Goal: Entertainment & Leisure: Consume media (video, audio)

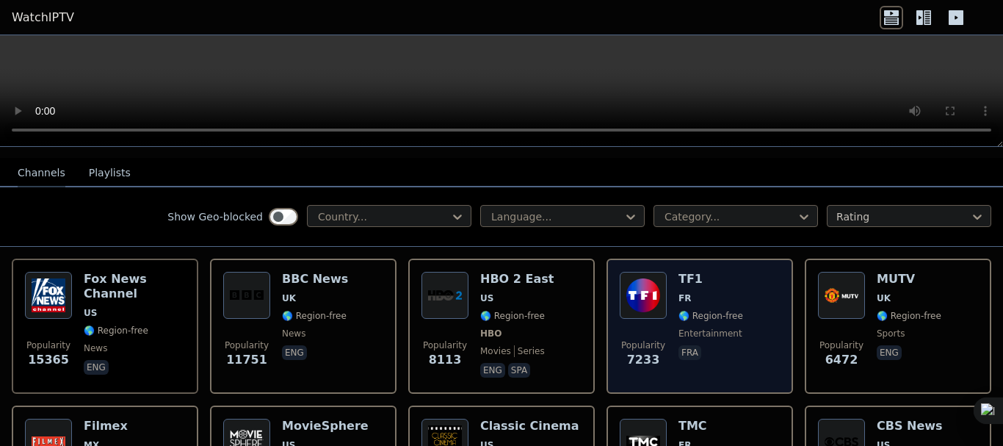
scroll to position [153, 0]
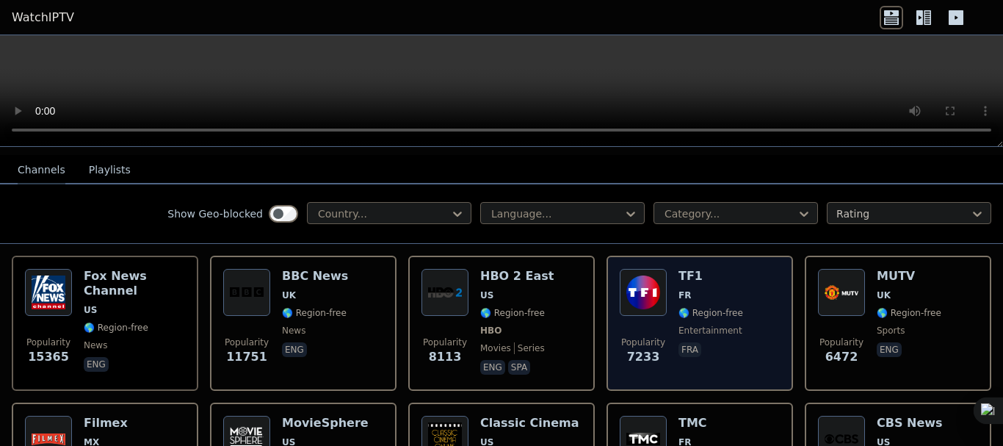
click at [702, 289] on span "FR" at bounding box center [710, 295] width 65 height 12
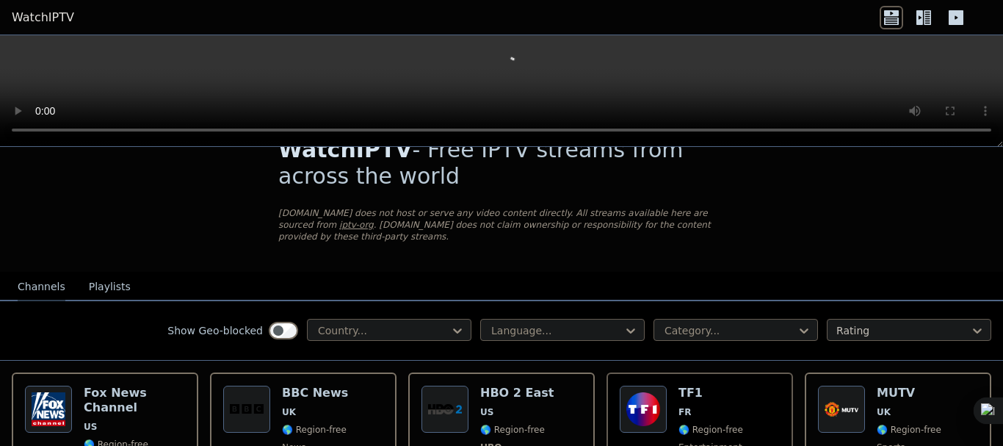
scroll to position [0, 0]
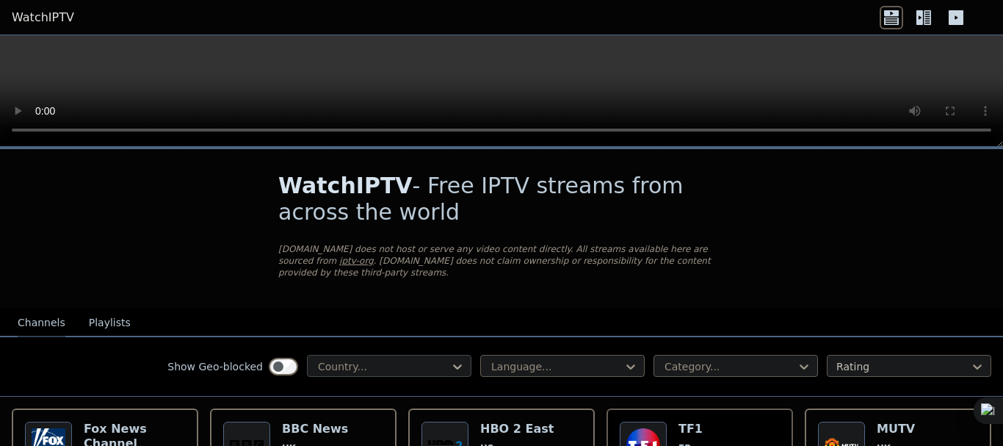
click at [450, 359] on icon at bounding box center [457, 366] width 15 height 15
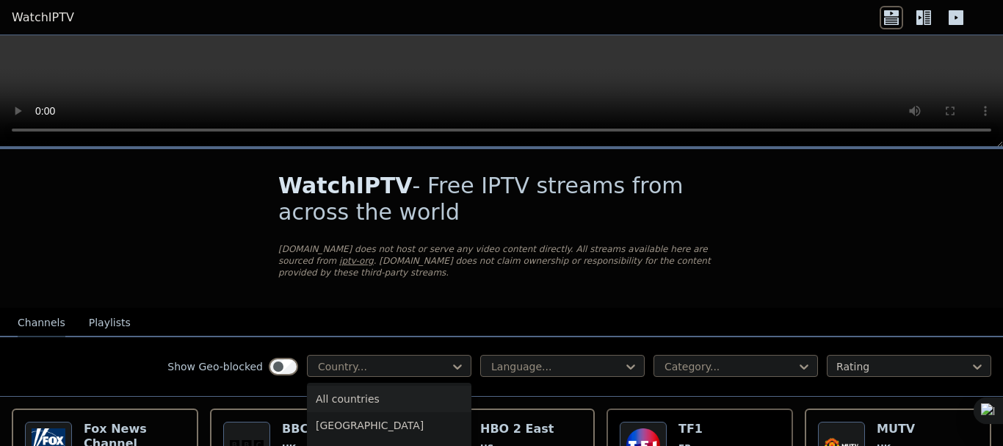
type input "*"
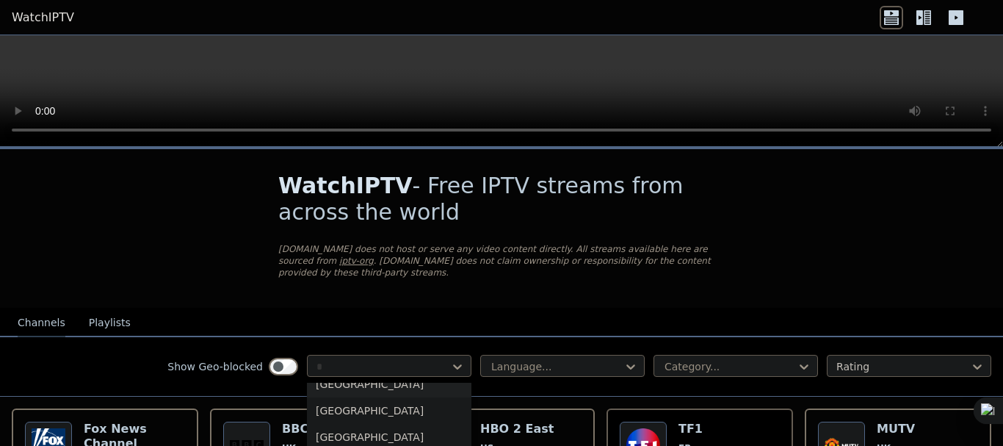
scroll to position [170, 0]
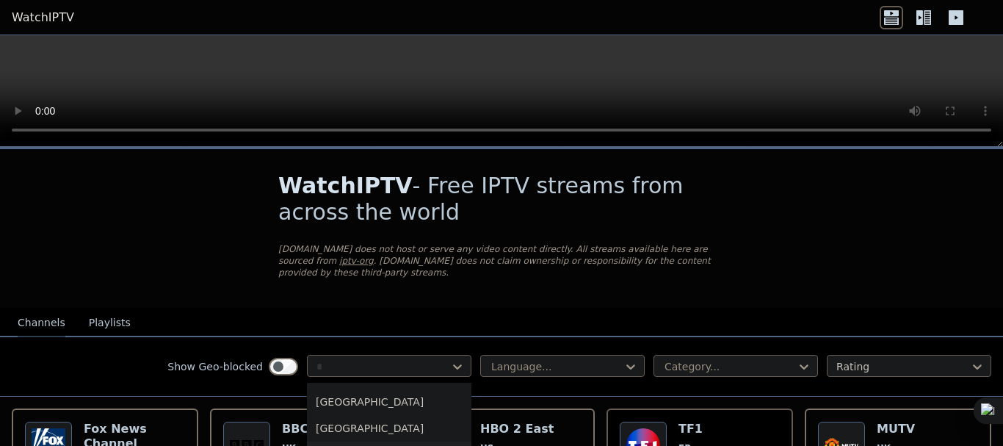
click at [330, 442] on div "[GEOGRAPHIC_DATA]" at bounding box center [389, 454] width 164 height 26
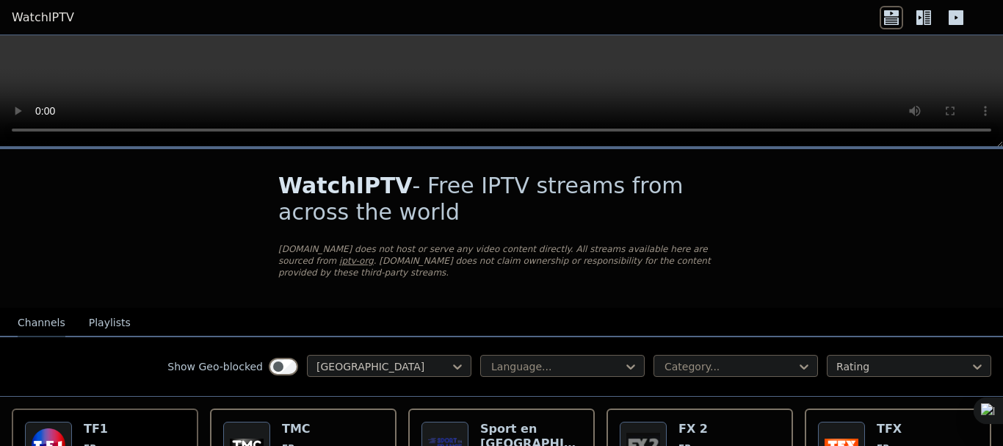
scroll to position [147, 0]
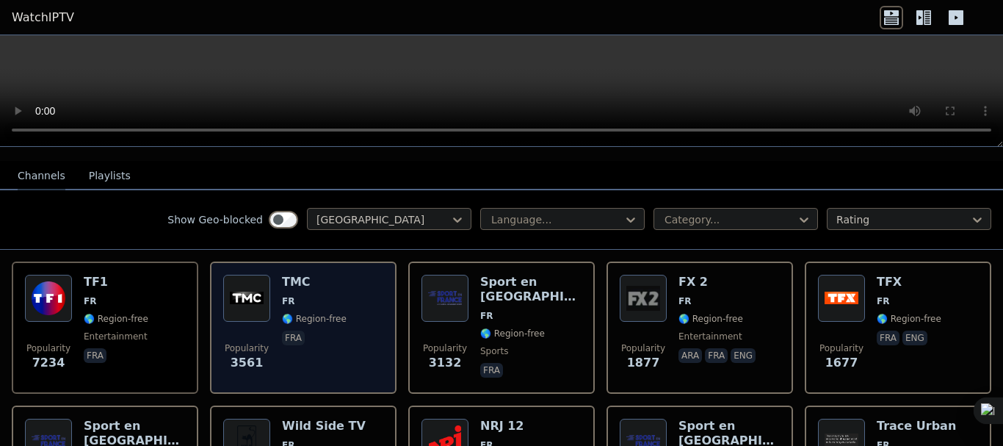
click at [335, 280] on div "TMC FR 🌎 Region-free fra" at bounding box center [314, 328] width 65 height 106
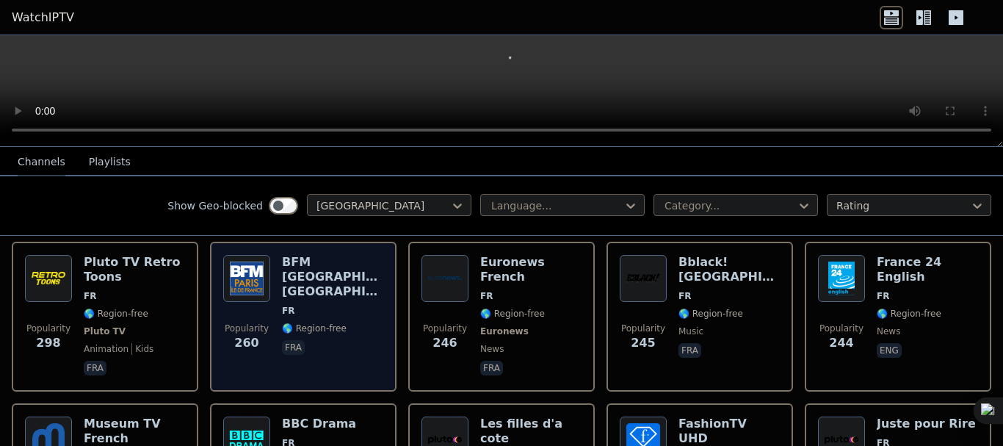
scroll to position [734, 0]
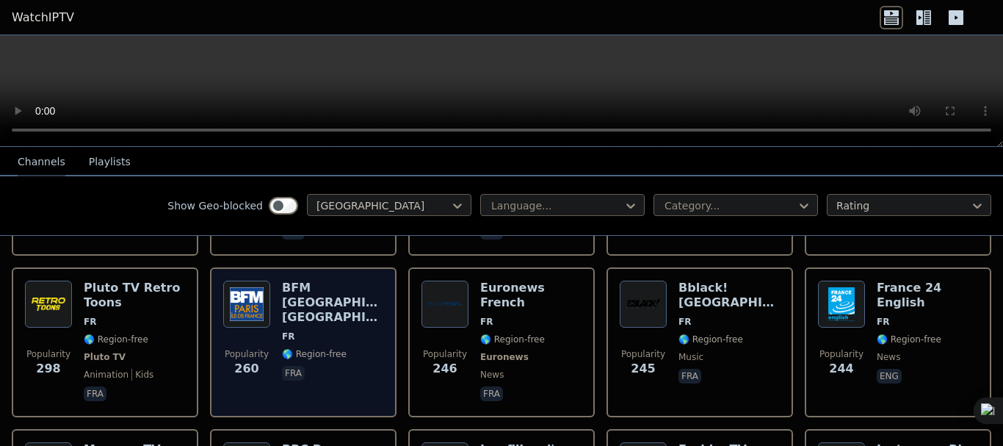
click at [334, 284] on h6 "BFM [GEOGRAPHIC_DATA] [GEOGRAPHIC_DATA]" at bounding box center [332, 302] width 101 height 44
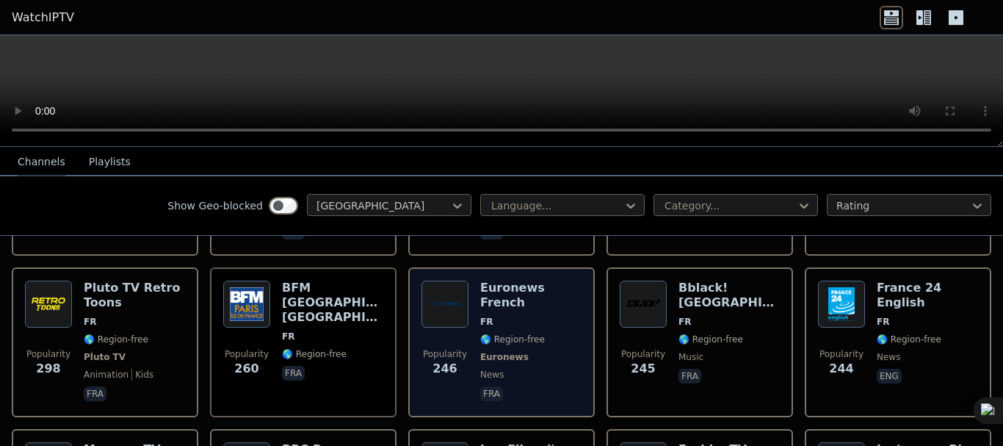
click at [526, 286] on div "Euronews French FR 🌎 Region-free Euronews news fra" at bounding box center [530, 341] width 101 height 123
click at [426, 280] on img at bounding box center [444, 303] width 47 height 47
click at [489, 316] on span "FR" at bounding box center [530, 322] width 101 height 12
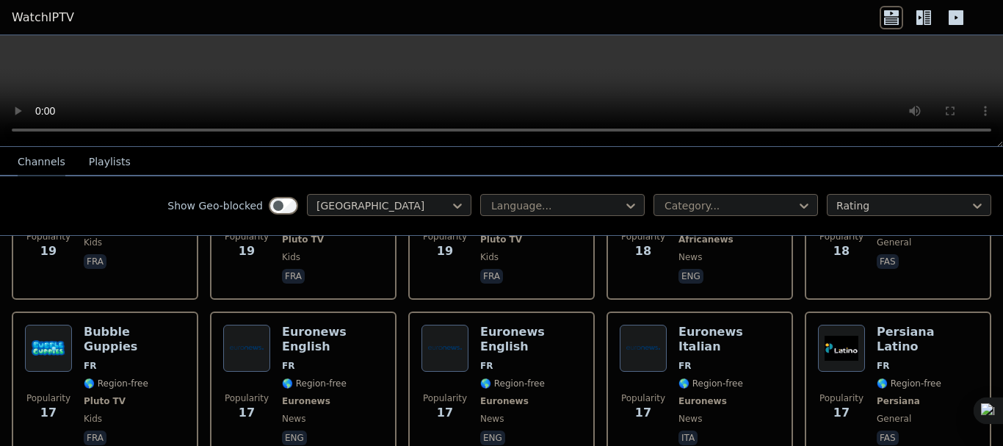
scroll to position [6687, 0]
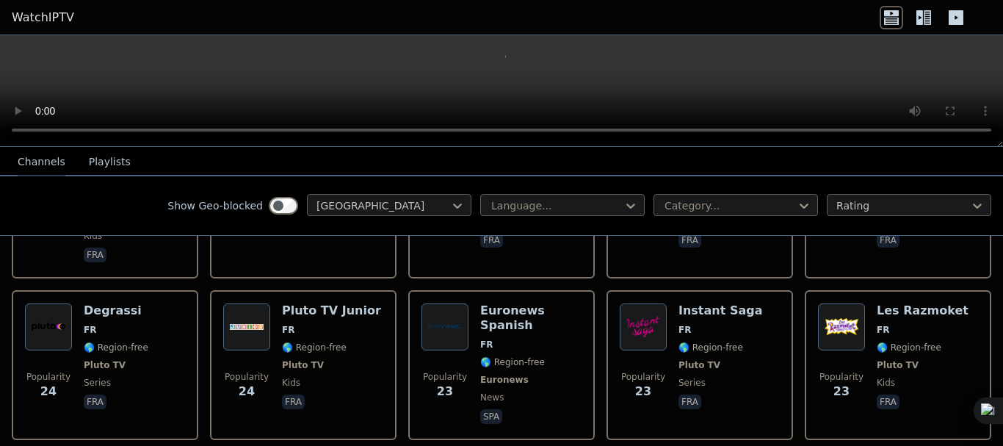
scroll to position [5439, 0]
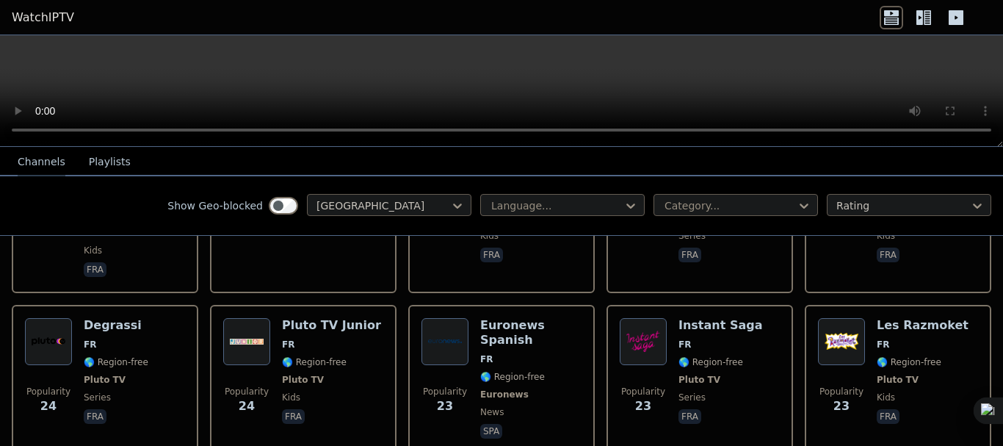
click at [38, 18] on link "WatchIPTV" at bounding box center [43, 18] width 62 height 18
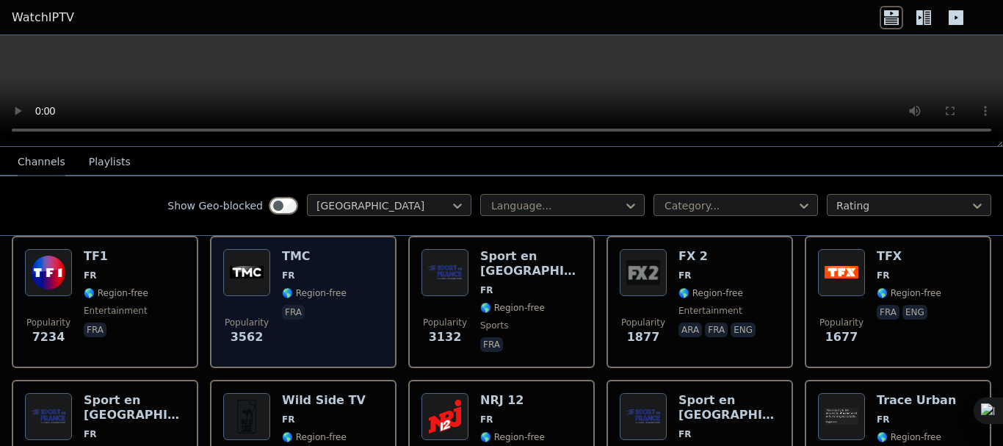
scroll to position [147, 0]
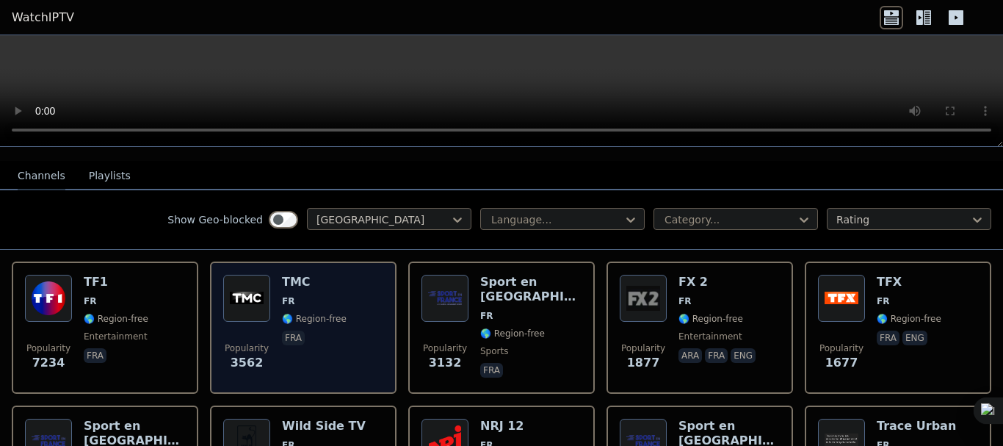
click at [333, 313] on span "🌎 Region-free" at bounding box center [314, 319] width 65 height 12
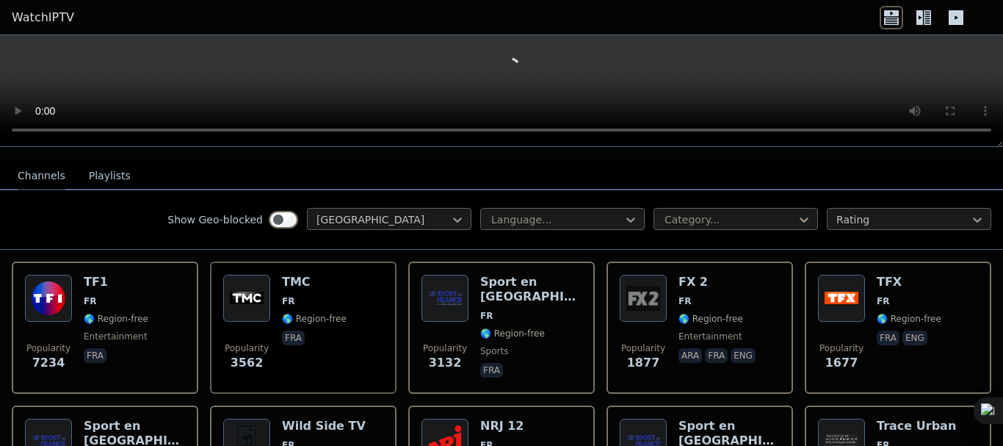
scroll to position [0, 0]
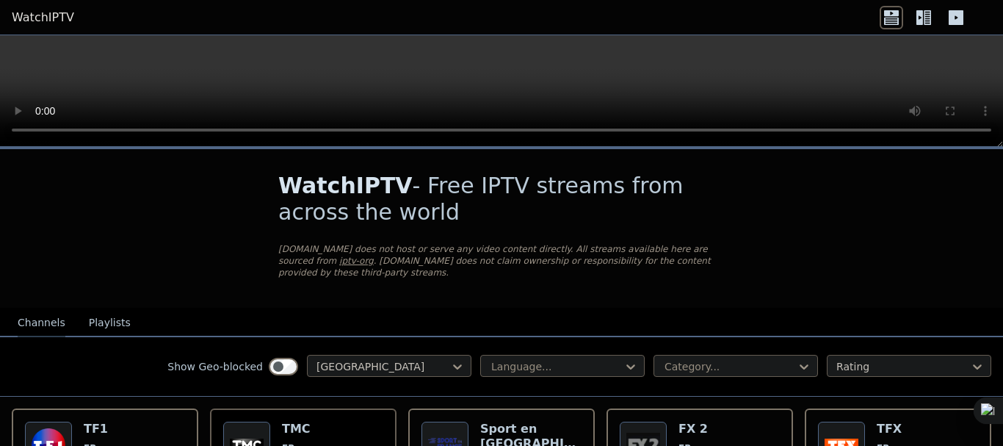
click at [926, 18] on icon at bounding box center [923, 17] width 23 height 23
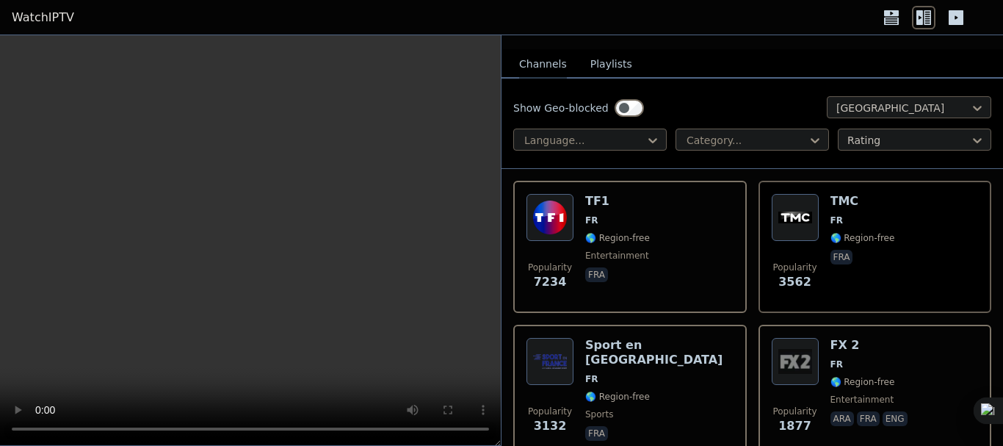
scroll to position [294, 0]
